Goal: Obtain resource: Obtain resource

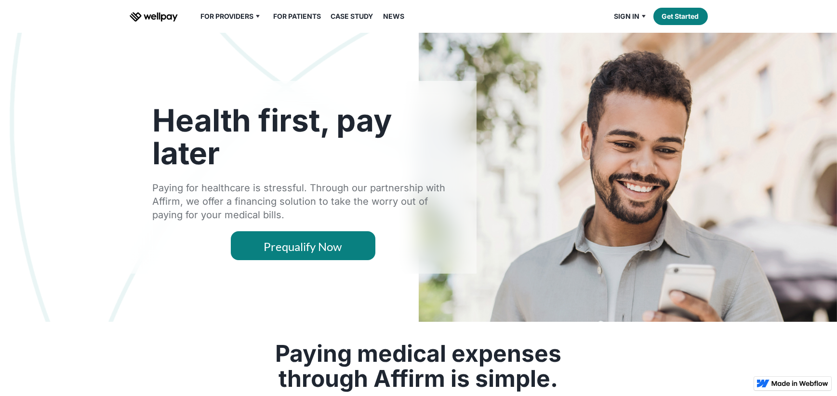
click at [315, 245] on link "Prequalify Now" at bounding box center [303, 245] width 144 height 29
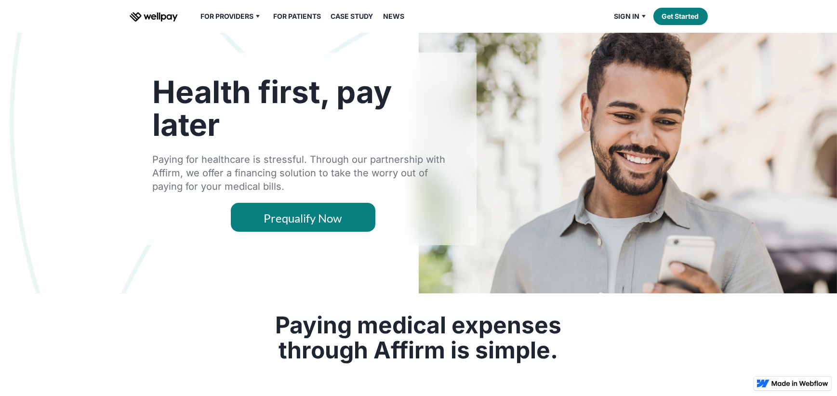
scroll to position [60, 0]
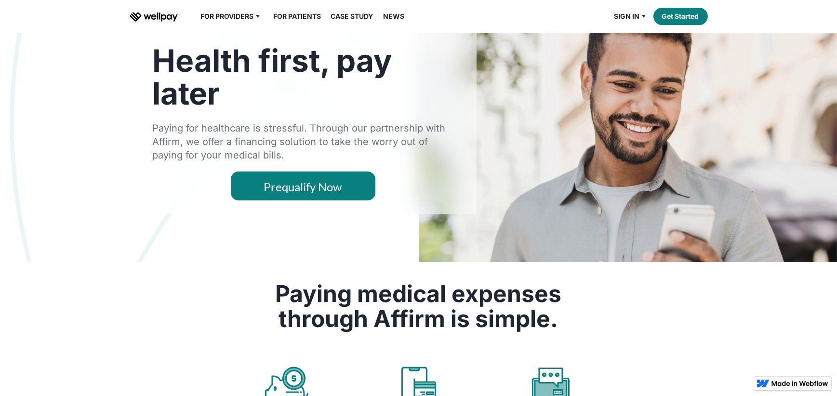
click at [299, 185] on link "Prequalify Now" at bounding box center [303, 185] width 144 height 29
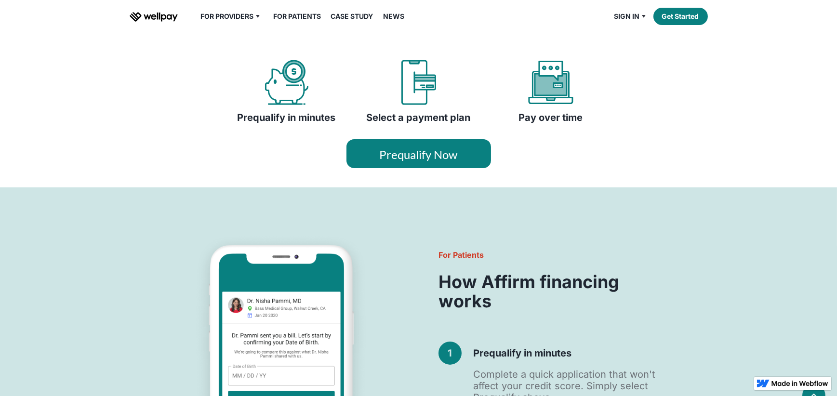
scroll to position [361, 0]
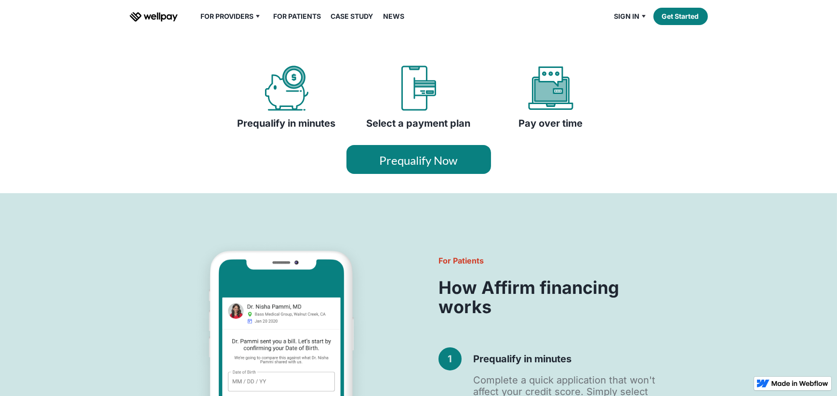
drag, startPoint x: 429, startPoint y: 157, endPoint x: 453, endPoint y: 176, distance: 30.2
click at [429, 157] on link "Prequalify Now" at bounding box center [418, 159] width 144 height 29
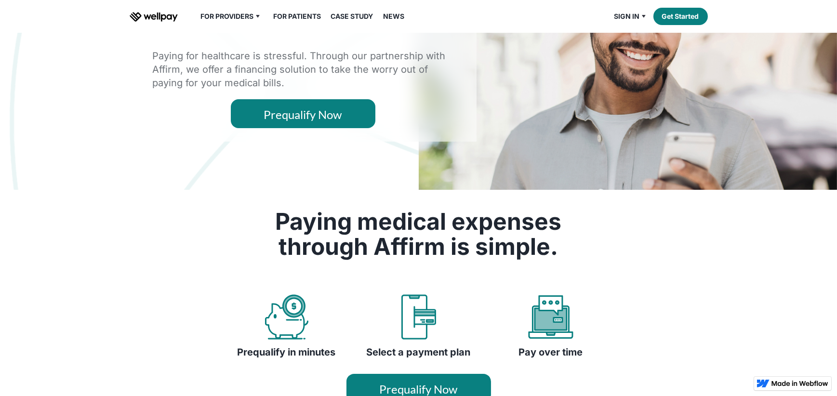
scroll to position [60, 0]
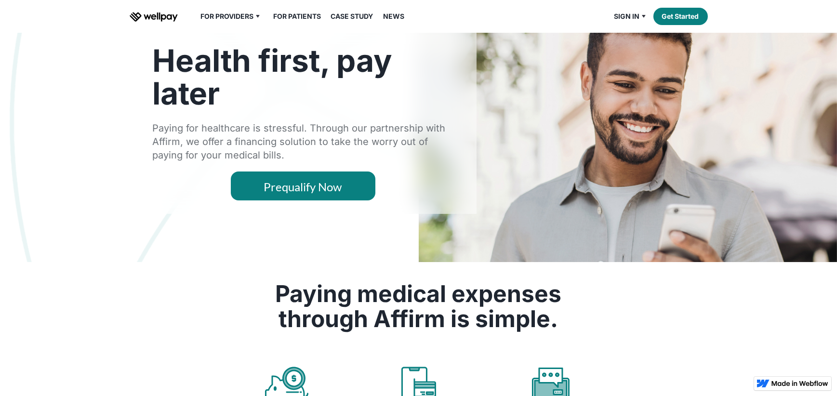
click at [289, 182] on link "Prequalify Now" at bounding box center [303, 185] width 144 height 29
click at [314, 182] on link "Prequalify Now" at bounding box center [303, 185] width 144 height 29
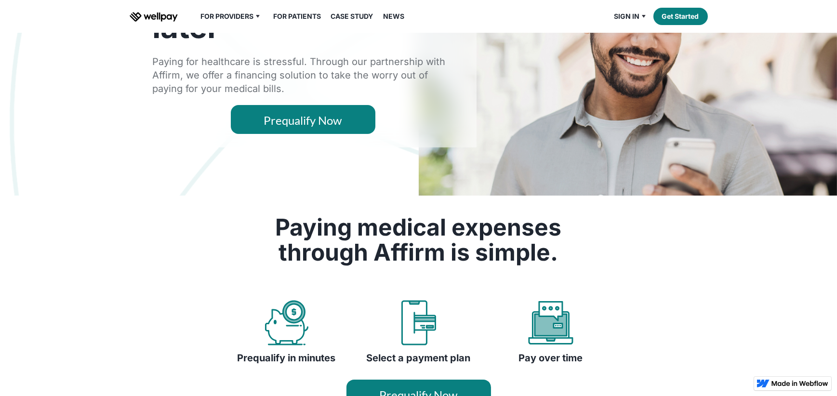
scroll to position [240, 0]
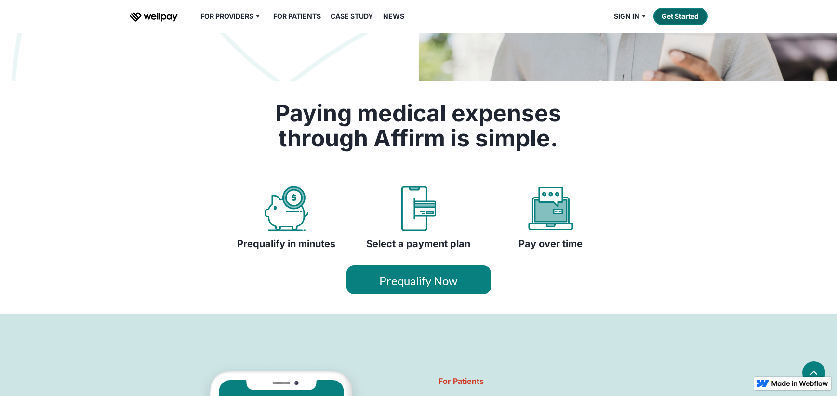
click at [670, 16] on link "Get Started" at bounding box center [680, 16] width 54 height 17
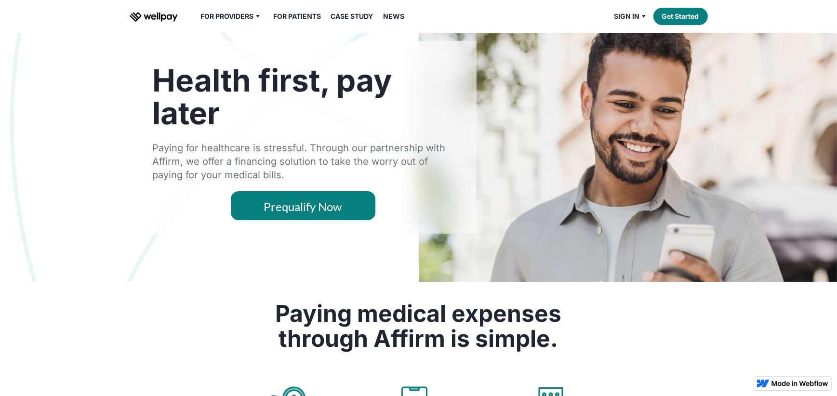
scroll to position [60, 0]
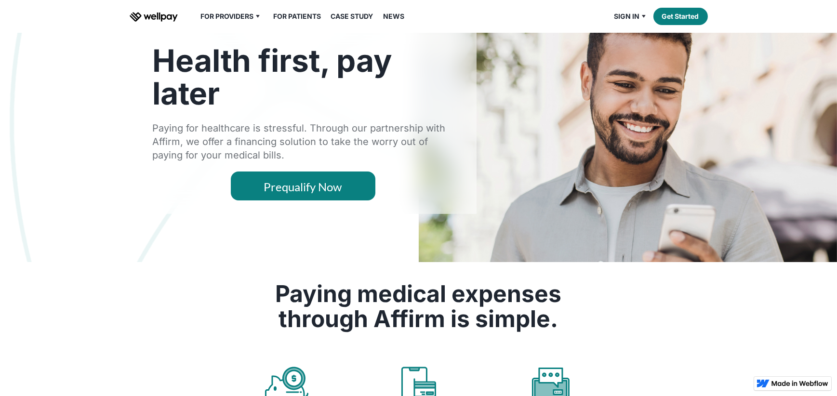
click at [311, 182] on link "Prequalify Now" at bounding box center [303, 185] width 144 height 29
click at [627, 55] on link "Patient" at bounding box center [648, 52] width 57 height 17
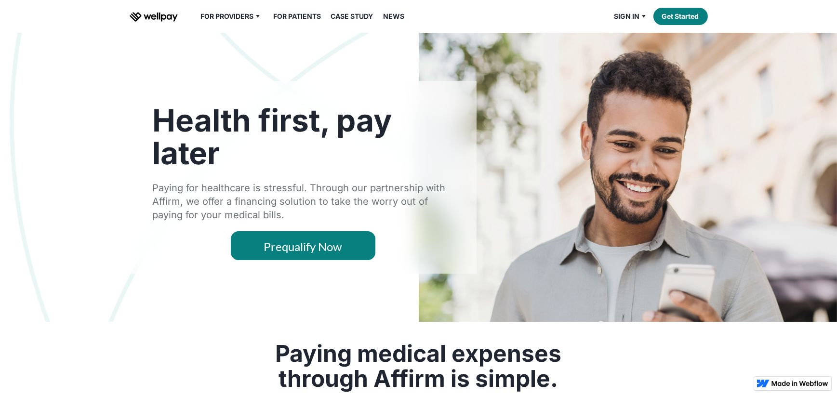
click at [310, 247] on link "Prequalify Now" at bounding box center [303, 245] width 144 height 29
click at [290, 244] on link "Prequalify Now" at bounding box center [303, 245] width 144 height 29
click at [290, 248] on link "Prequalify Now" at bounding box center [303, 245] width 144 height 29
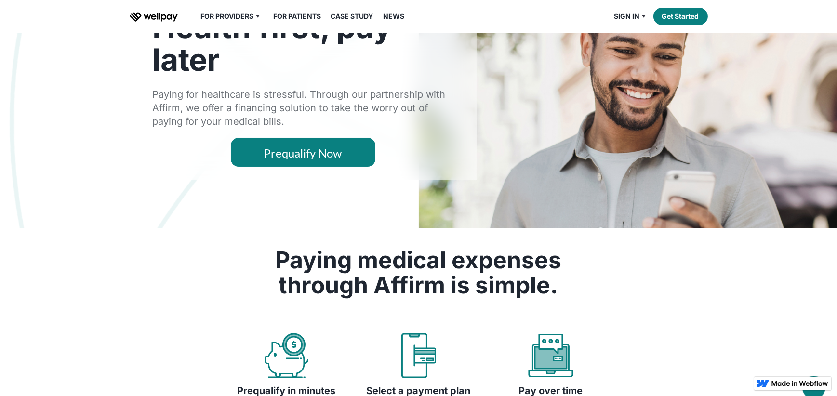
scroll to position [180, 0]
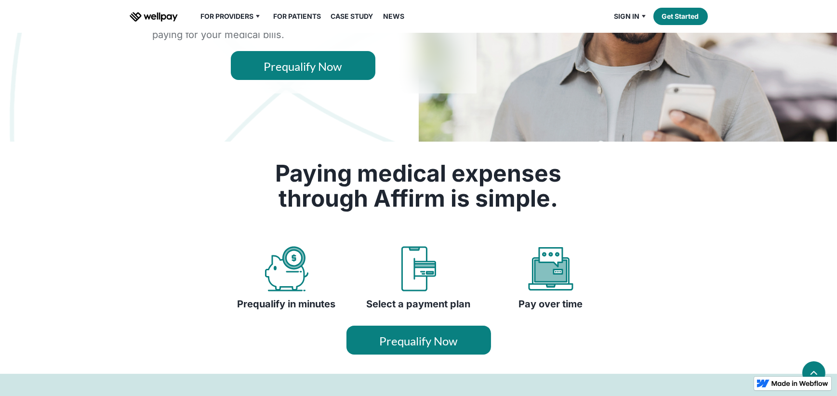
drag, startPoint x: 426, startPoint y: 337, endPoint x: 421, endPoint y: 339, distance: 5.0
click at [426, 337] on link "Prequalify Now" at bounding box center [418, 340] width 144 height 29
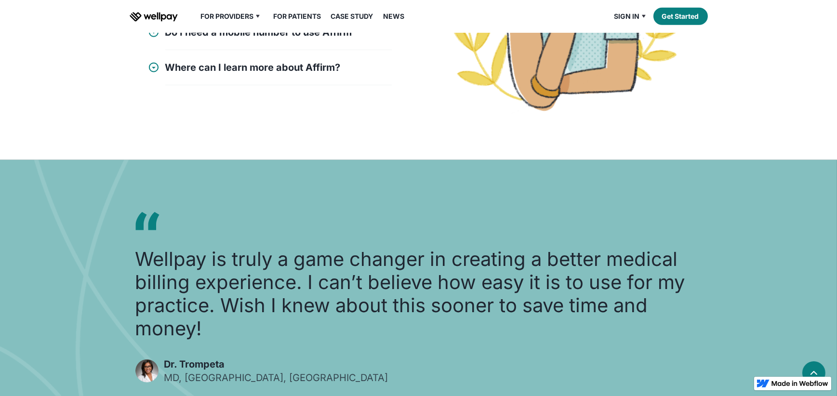
scroll to position [1204, 0]
